Goal: Transaction & Acquisition: Purchase product/service

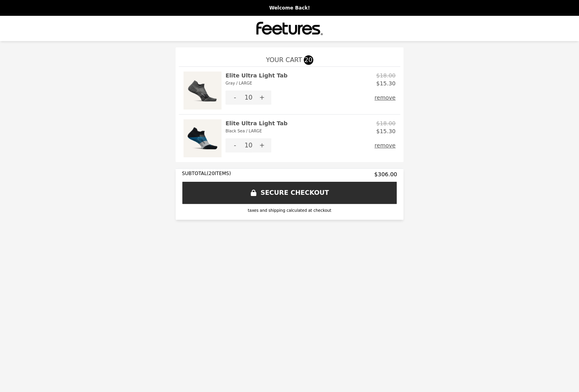
click at [390, 96] on button "remove" at bounding box center [384, 98] width 21 height 14
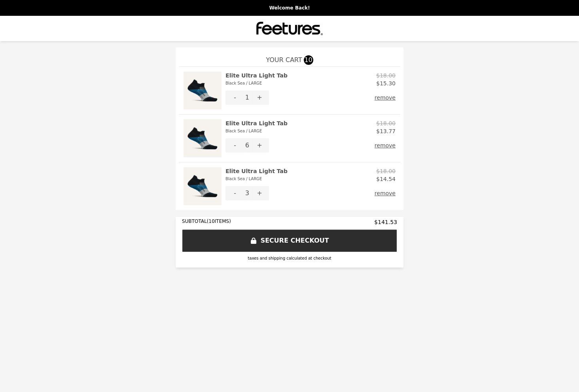
click at [390, 96] on button "remove" at bounding box center [384, 98] width 21 height 14
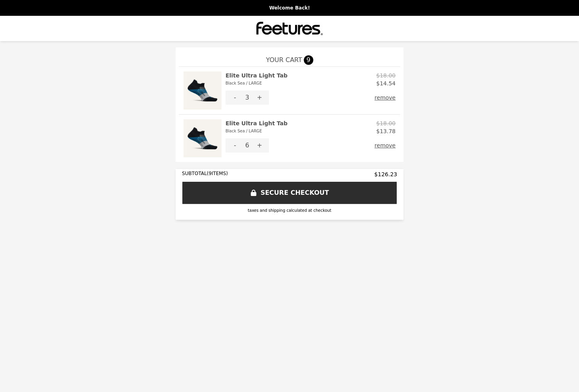
click at [389, 96] on button "remove" at bounding box center [384, 98] width 21 height 14
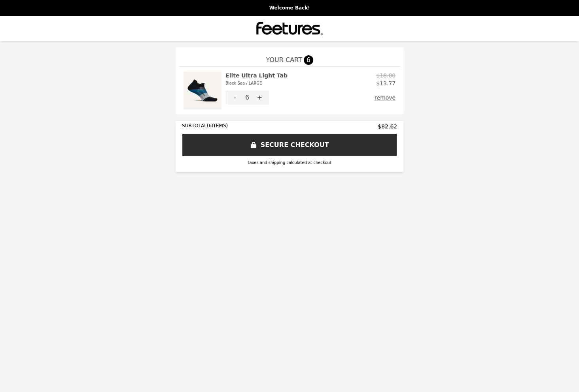
click at [262, 94] on button "+" at bounding box center [259, 98] width 19 height 14
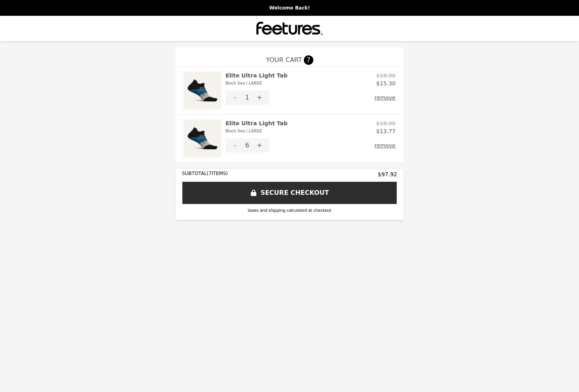
click at [261, 95] on button "+" at bounding box center [259, 98] width 19 height 14
click at [265, 123] on h2 "Elite Ultra Light Tab Black Sea / LARGE" at bounding box center [256, 127] width 62 height 16
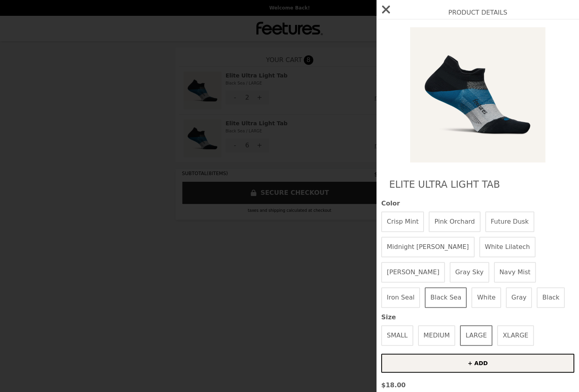
click at [471, 292] on button "White" at bounding box center [486, 297] width 30 height 21
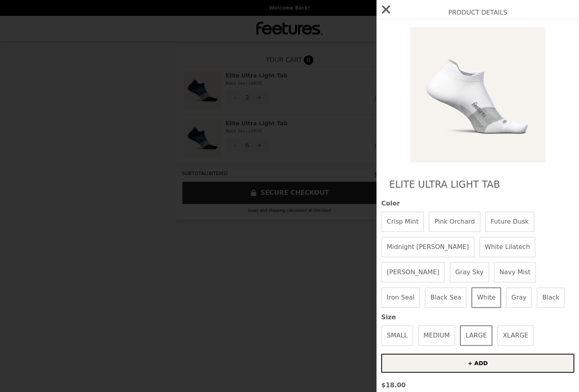
click at [400, 216] on button "Crisp Mint" at bounding box center [402, 221] width 43 height 21
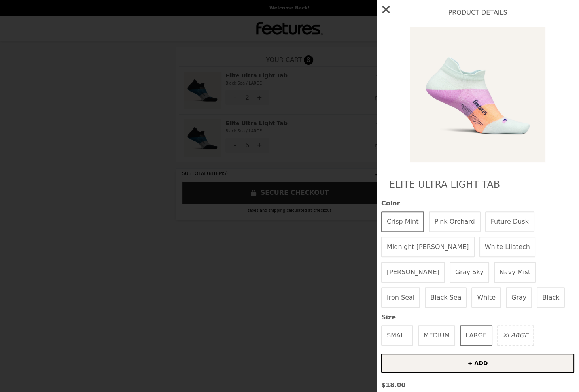
click at [438, 218] on button "Pink Orchard" at bounding box center [454, 221] width 51 height 21
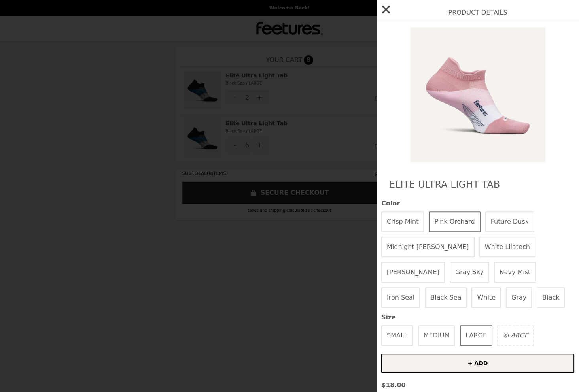
click at [491, 225] on button "Future Dusk" at bounding box center [509, 221] width 49 height 21
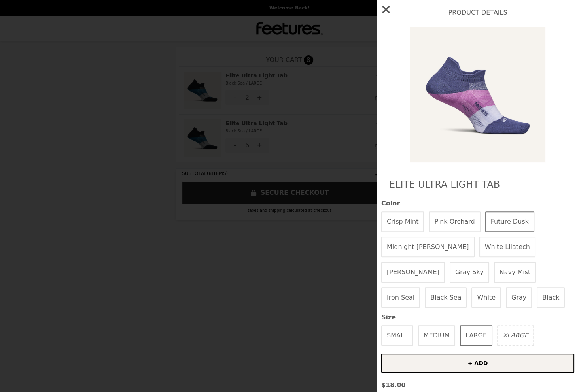
click at [405, 238] on button "Midnight Woods" at bounding box center [427, 247] width 93 height 21
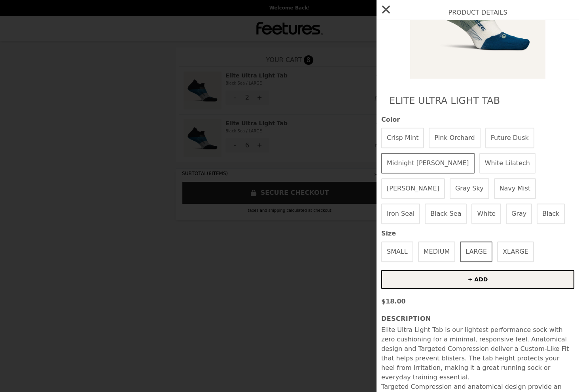
scroll to position [97, 0]
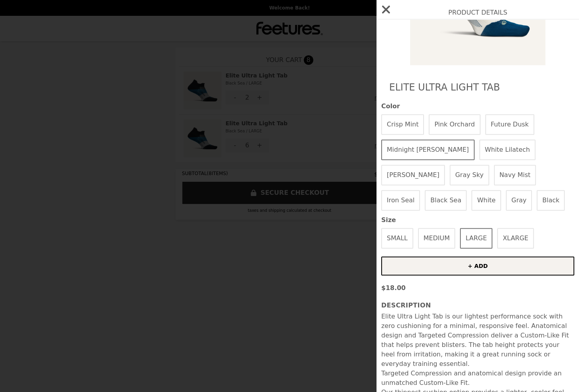
click at [426, 263] on button "+ ADD" at bounding box center [477, 266] width 193 height 19
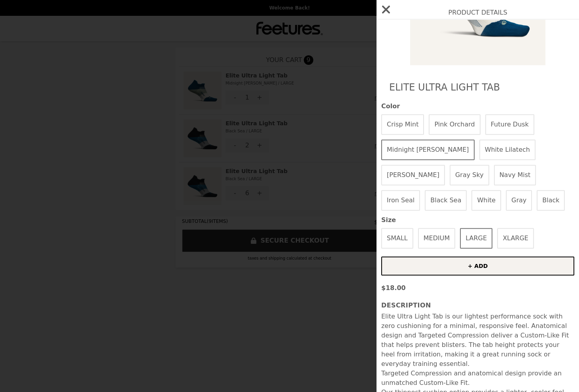
click at [386, 6] on icon "button" at bounding box center [386, 9] width 13 height 13
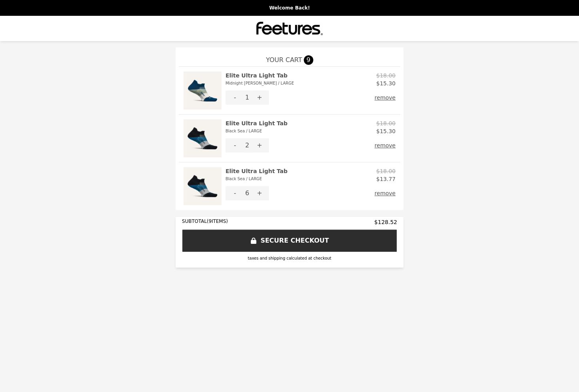
click at [247, 193] on div "6" at bounding box center [247, 193] width 6 height 14
drag, startPoint x: 250, startPoint y: 192, endPoint x: 245, endPoint y: 192, distance: 5.1
click at [245, 192] on div "- 6 +" at bounding box center [246, 193] width 43 height 14
click at [245, 192] on div "6" at bounding box center [247, 193] width 6 height 14
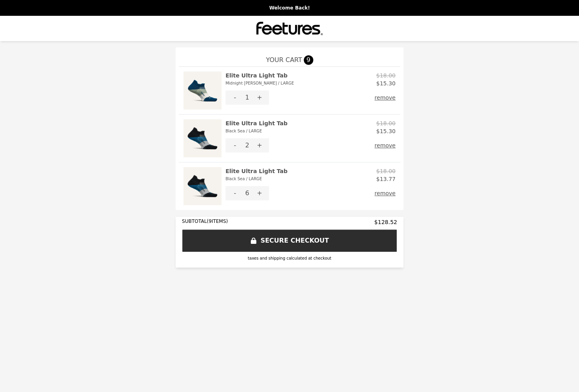
click at [449, 175] on div "YOUR CART 9 Elite Ultra Light Tab Midnight Woods / LARGE $18.00 $15.30 - 1 + re…" at bounding box center [289, 157] width 566 height 220
click at [282, 21] on img at bounding box center [289, 29] width 66 height 16
